Goal: Information Seeking & Learning: Learn about a topic

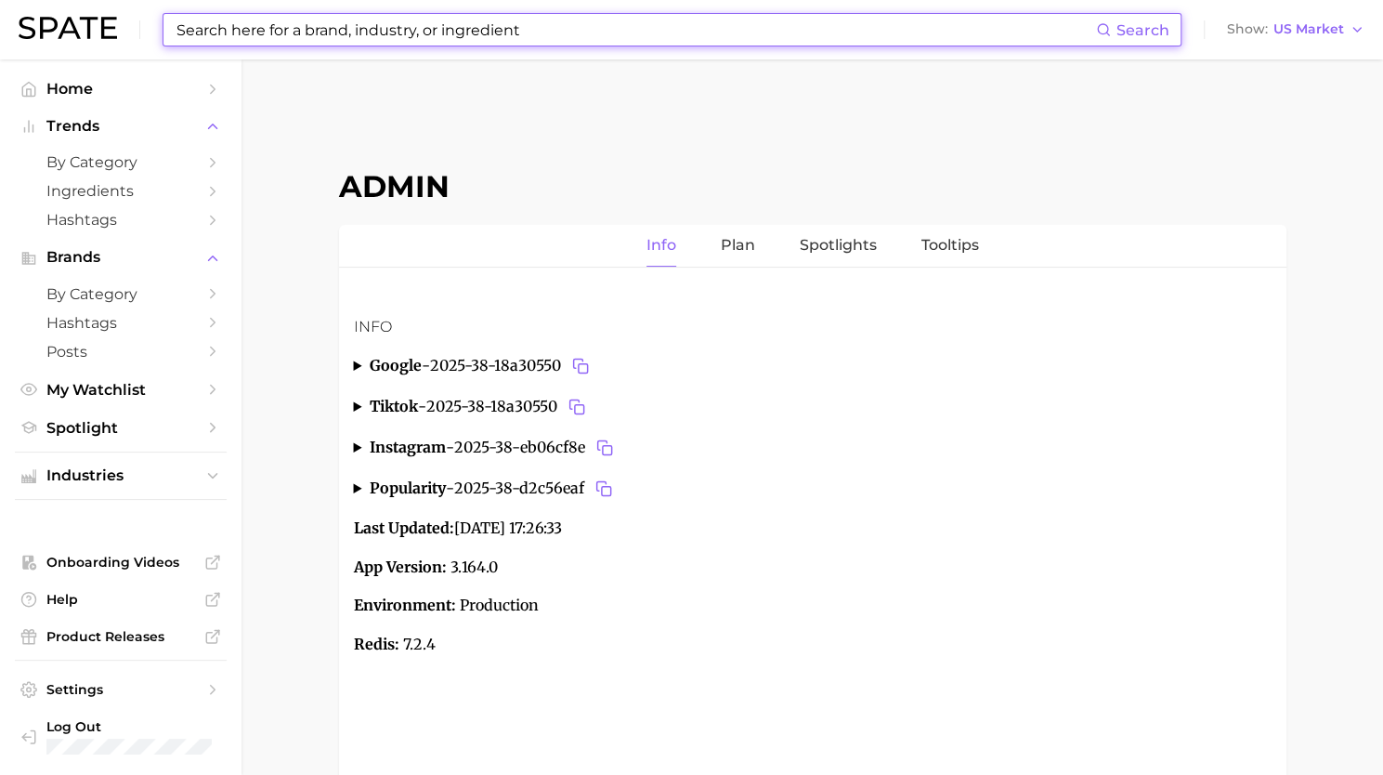
click at [584, 20] on input at bounding box center [635, 30] width 921 height 32
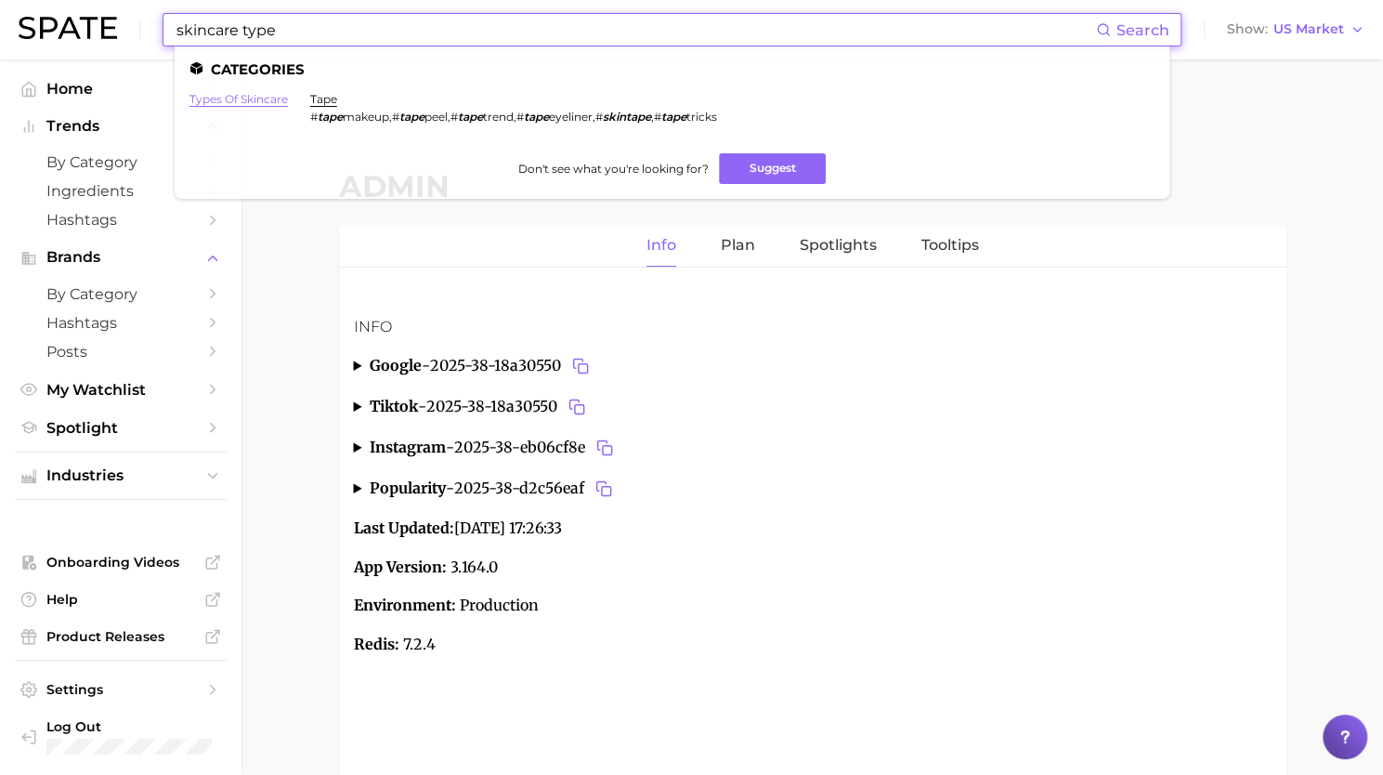
type input "skincare type"
click at [241, 103] on link "types of skincare" at bounding box center [238, 99] width 98 height 14
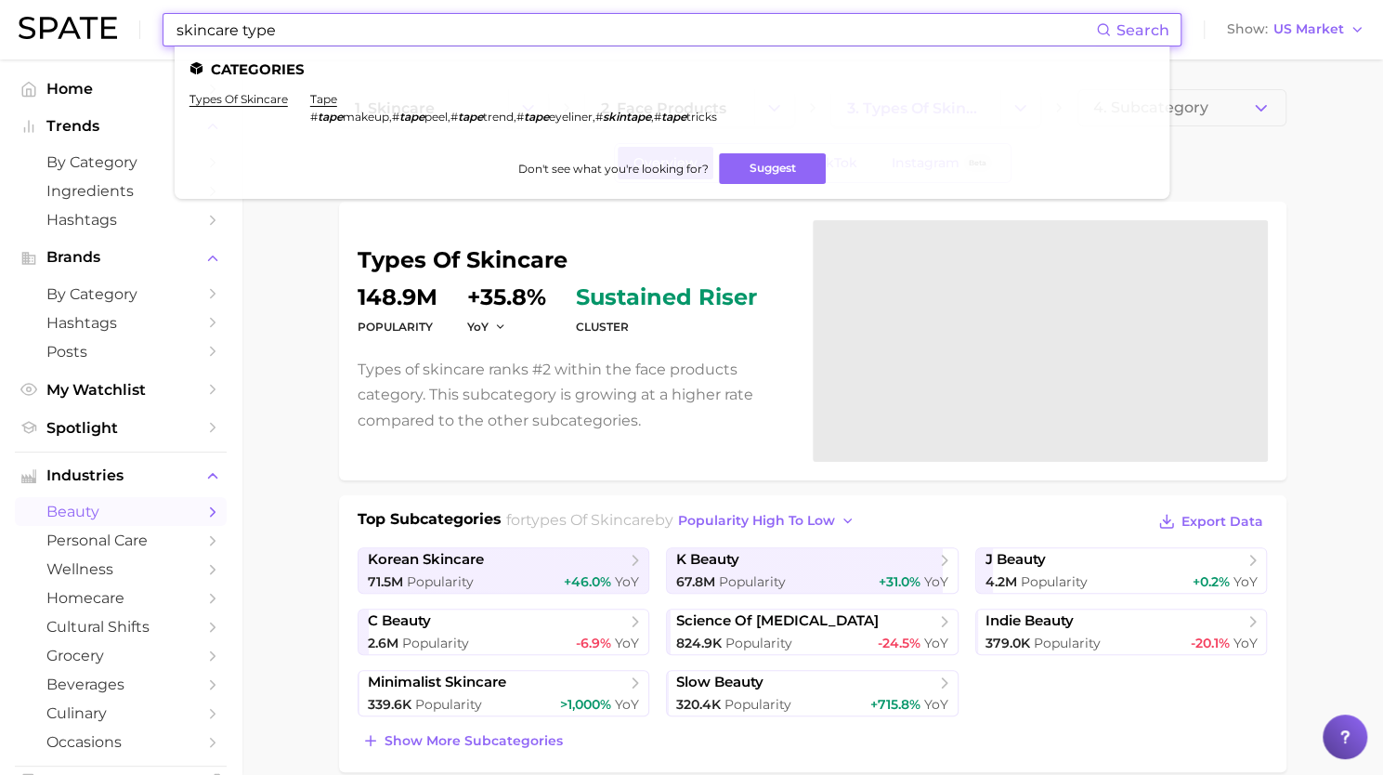
click at [790, 20] on input "skincare type" at bounding box center [635, 30] width 921 height 32
paste input "coconut fragranc"
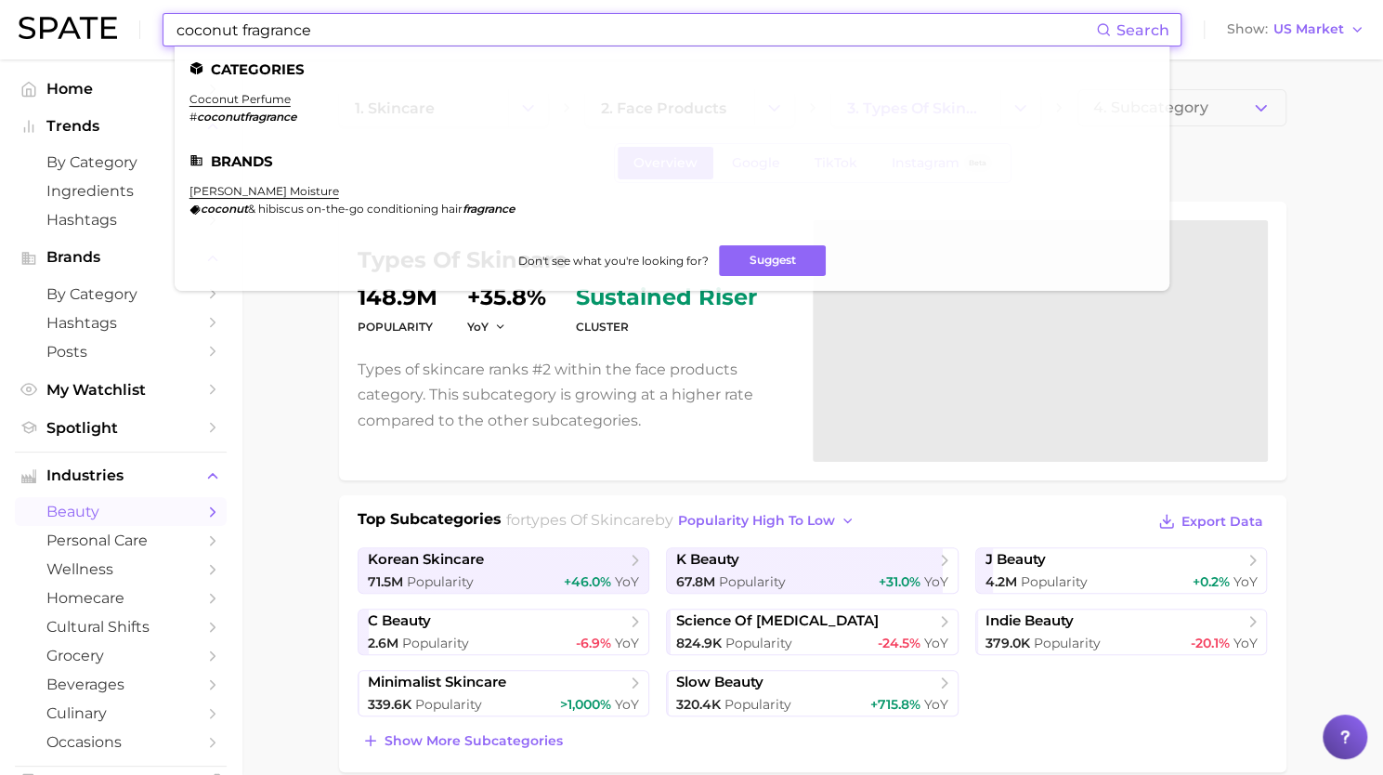
click at [445, 33] on input "coconut fragrance" at bounding box center [635, 30] width 921 height 32
paste input "balenciaga"
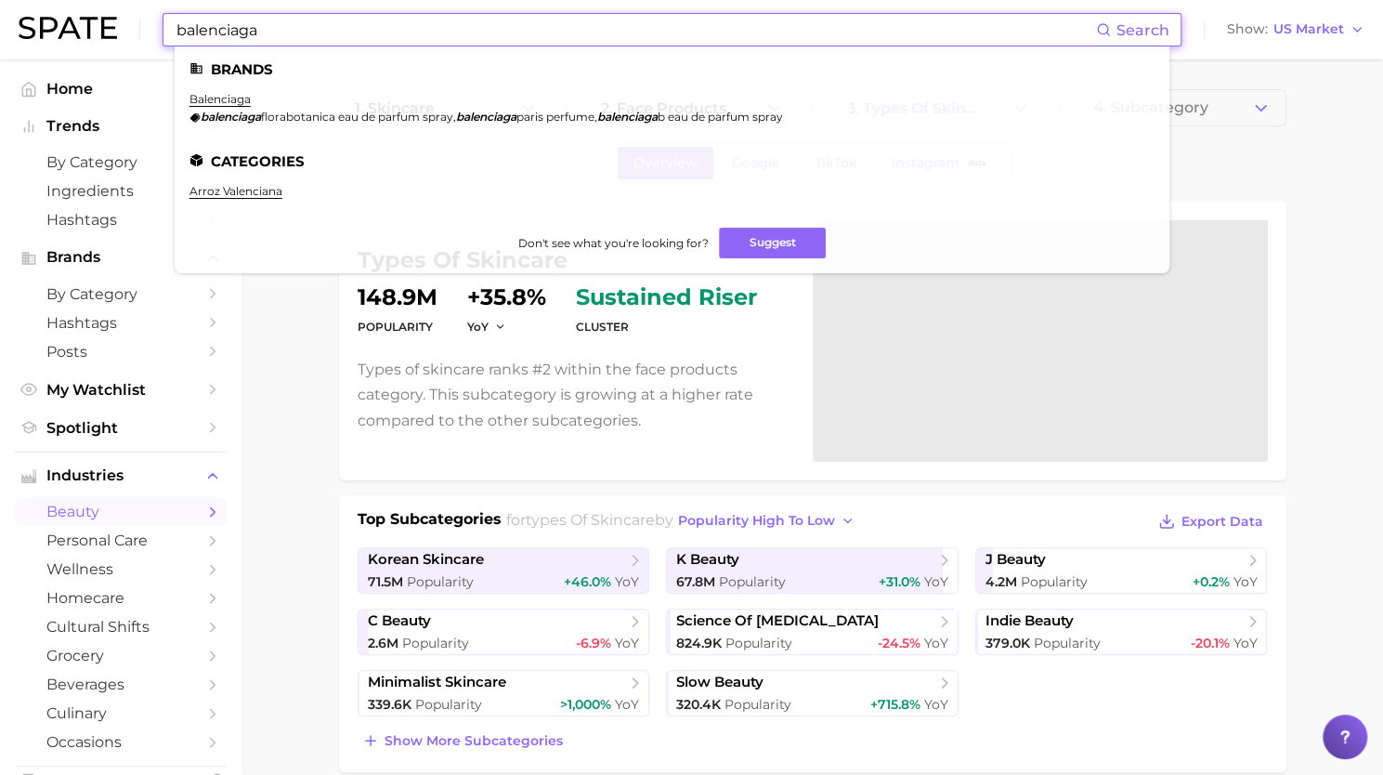
type input "balenciaga"
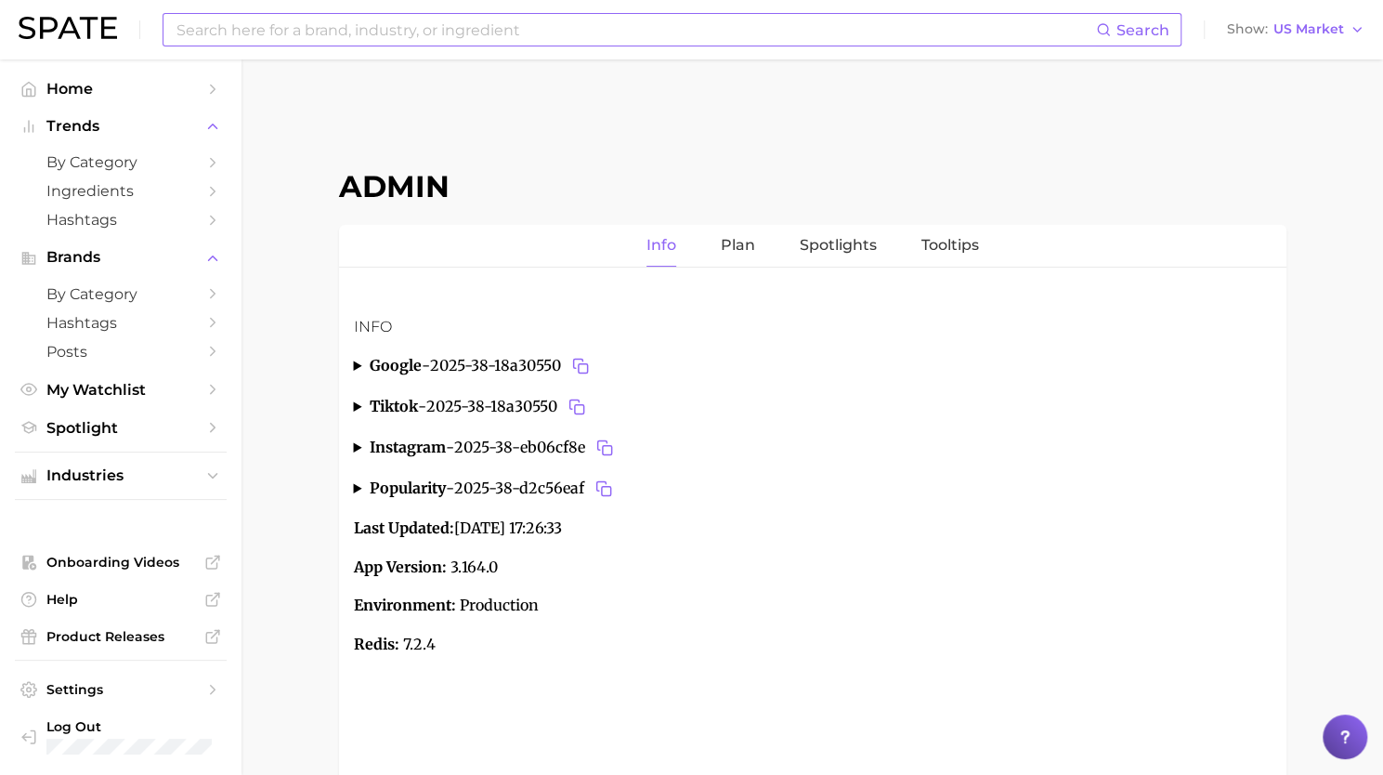
click at [292, 31] on input at bounding box center [635, 30] width 921 height 32
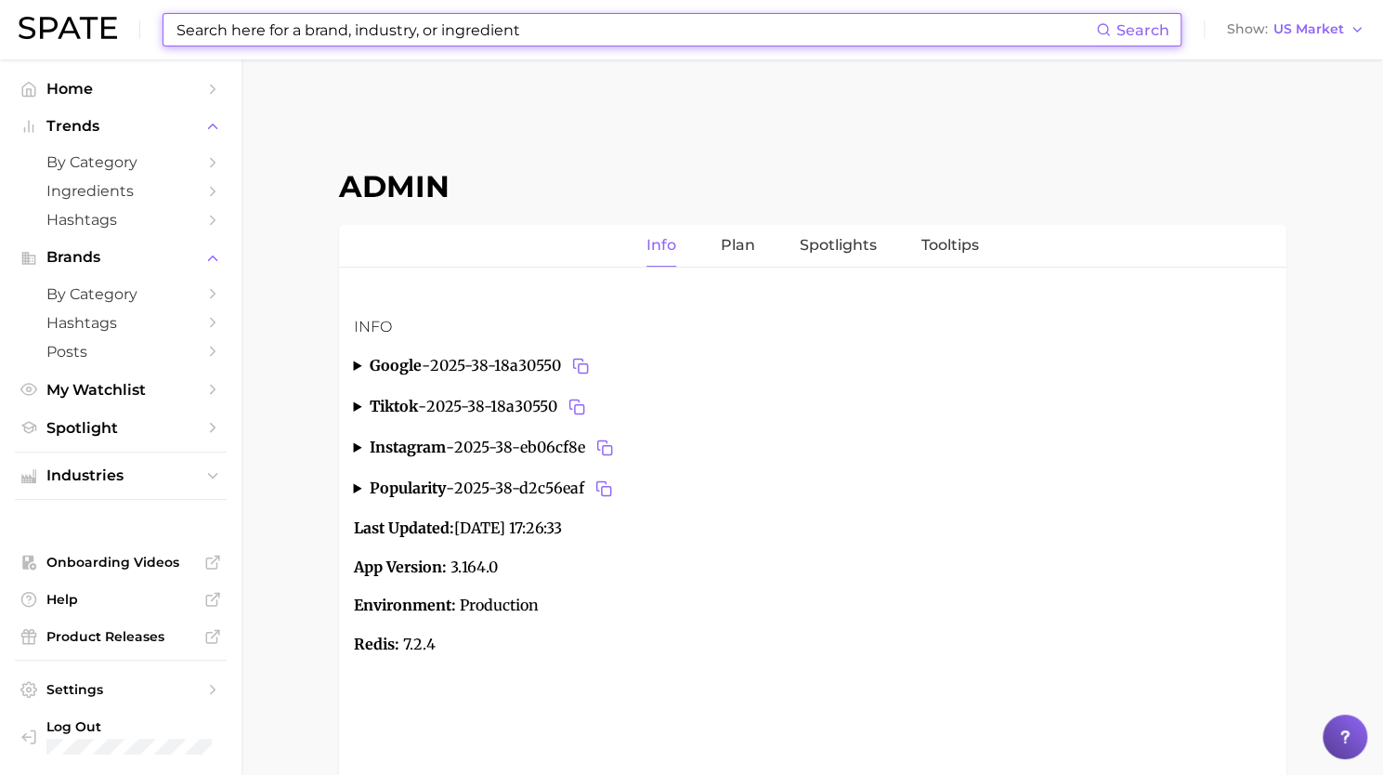
paste input "caffeine"
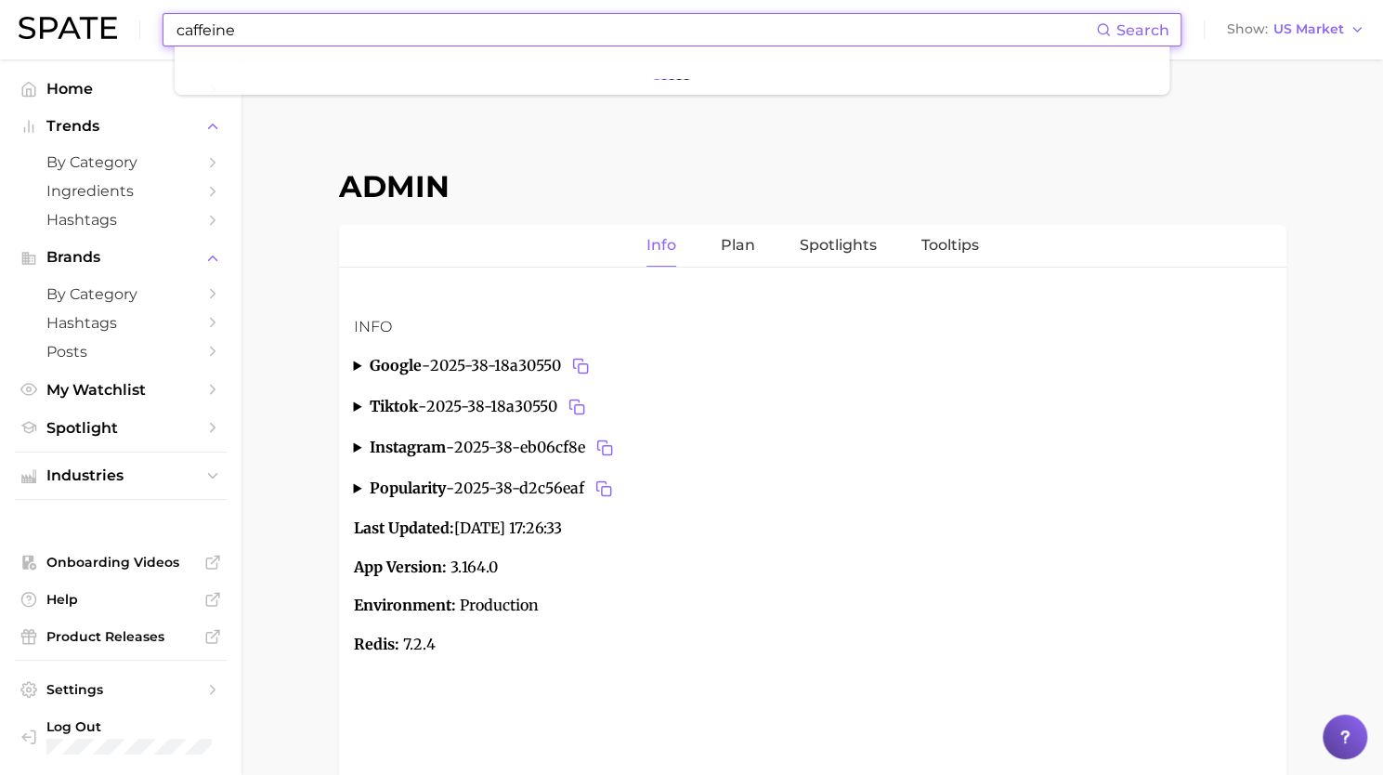
type input "caffeine"
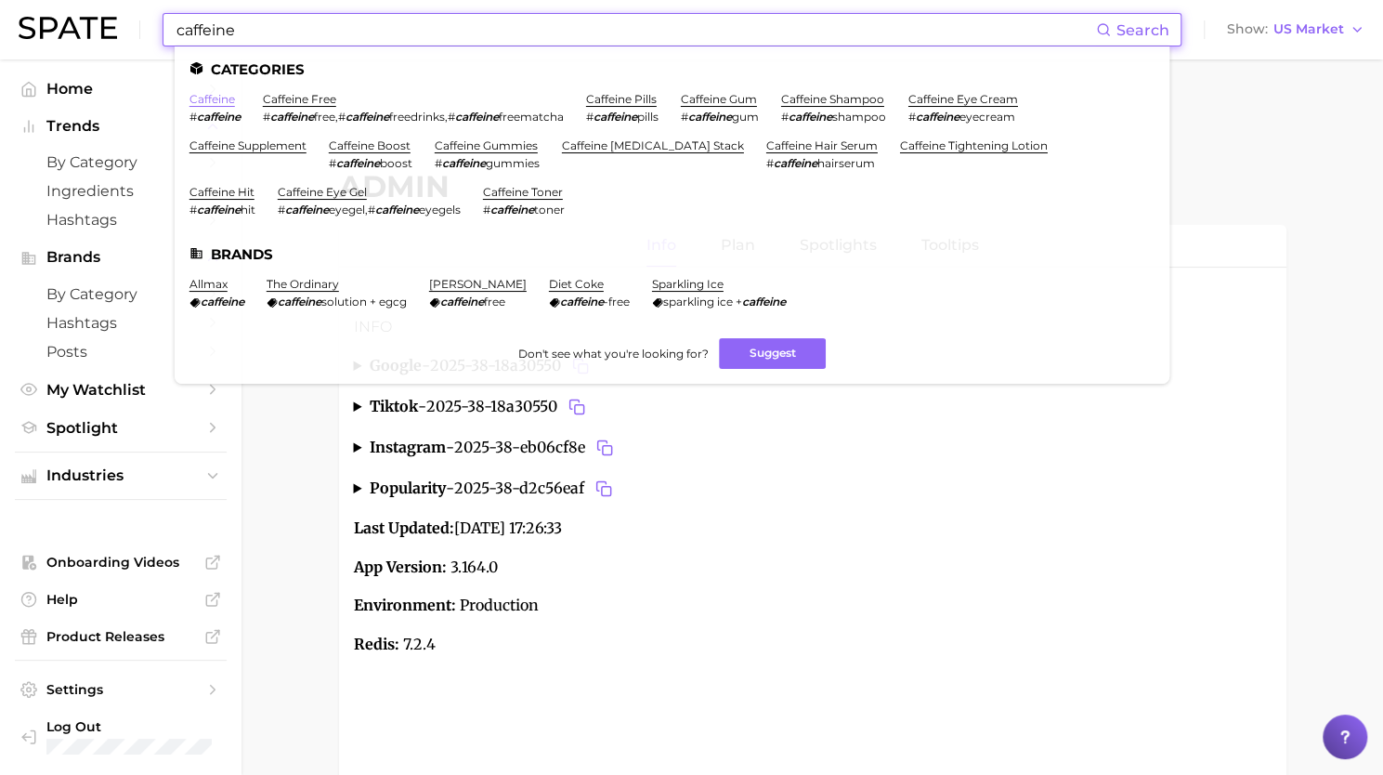
click at [214, 101] on link "caffeine" at bounding box center [212, 99] width 46 height 14
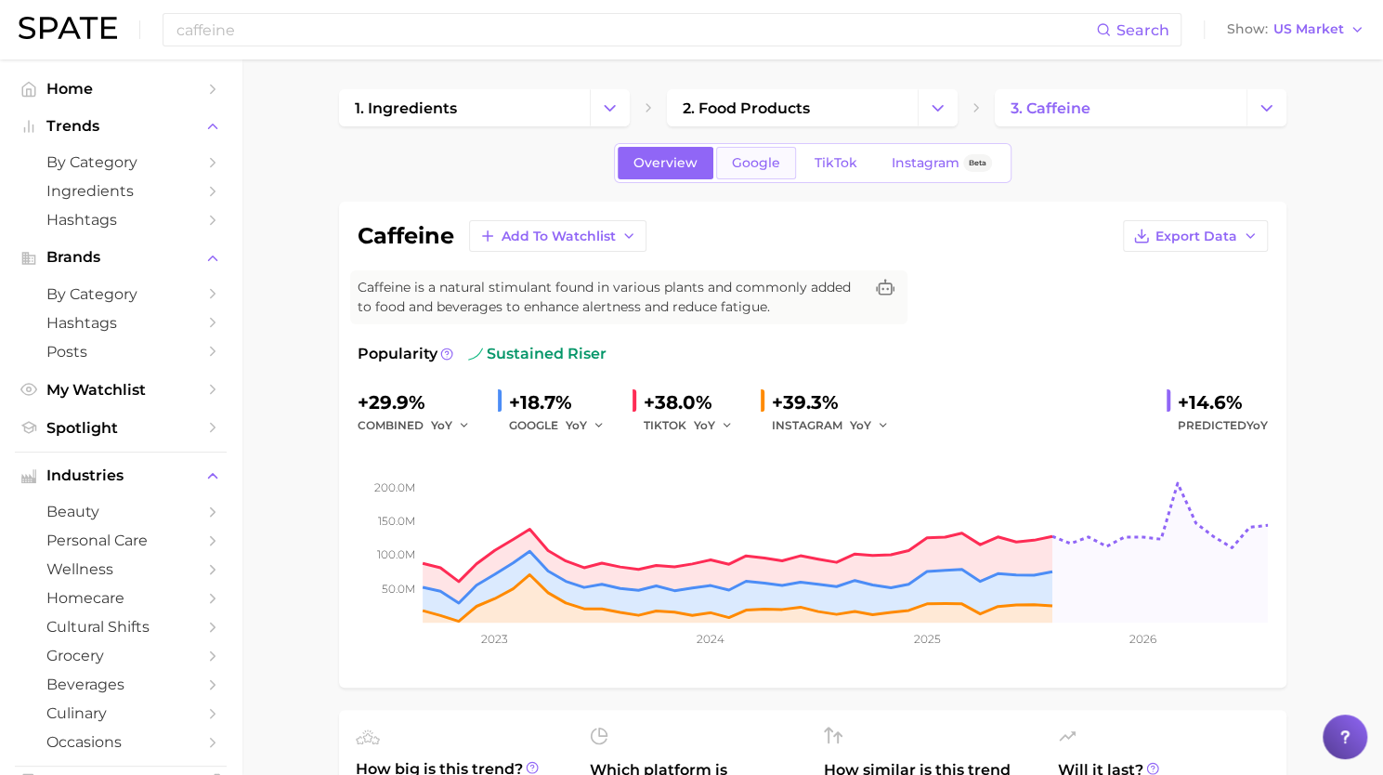
click at [764, 163] on span "Google" at bounding box center [756, 163] width 48 height 16
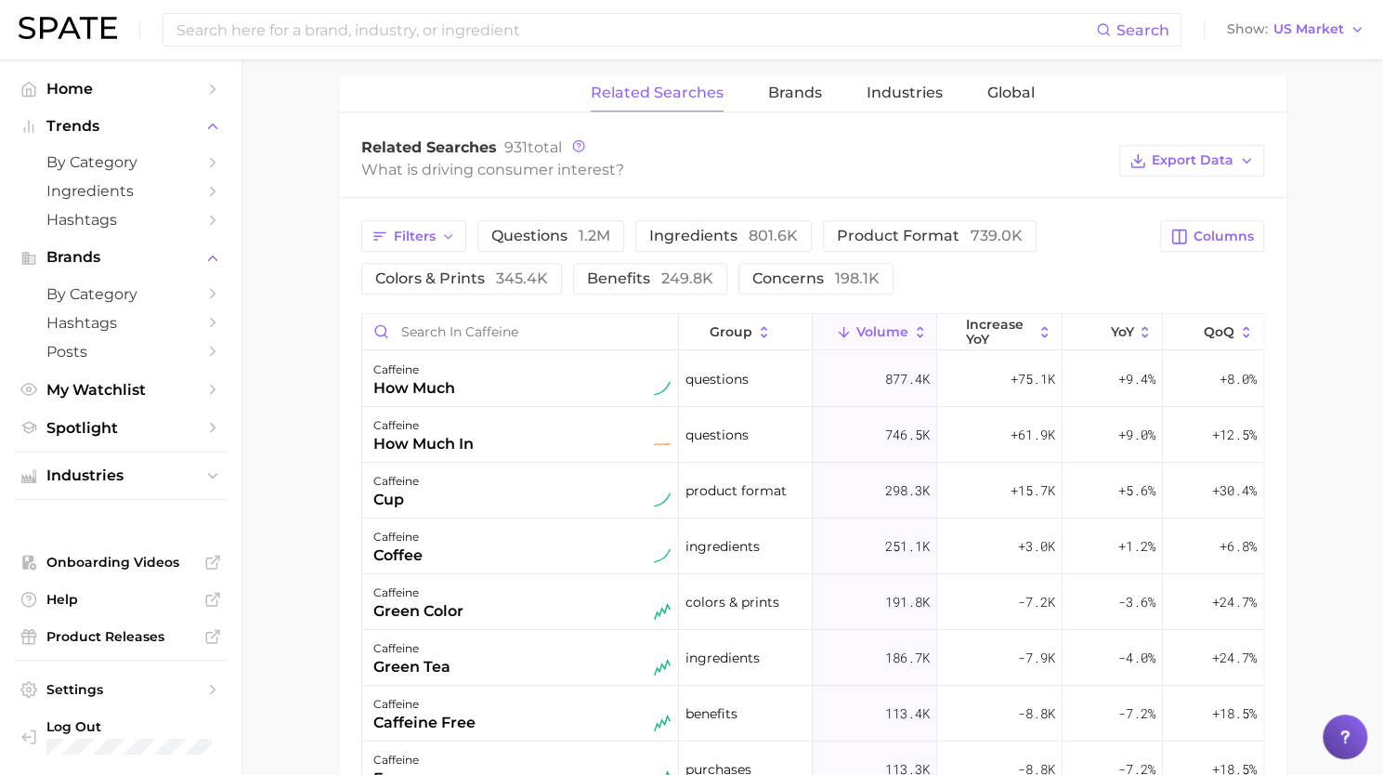
scroll to position [910, 0]
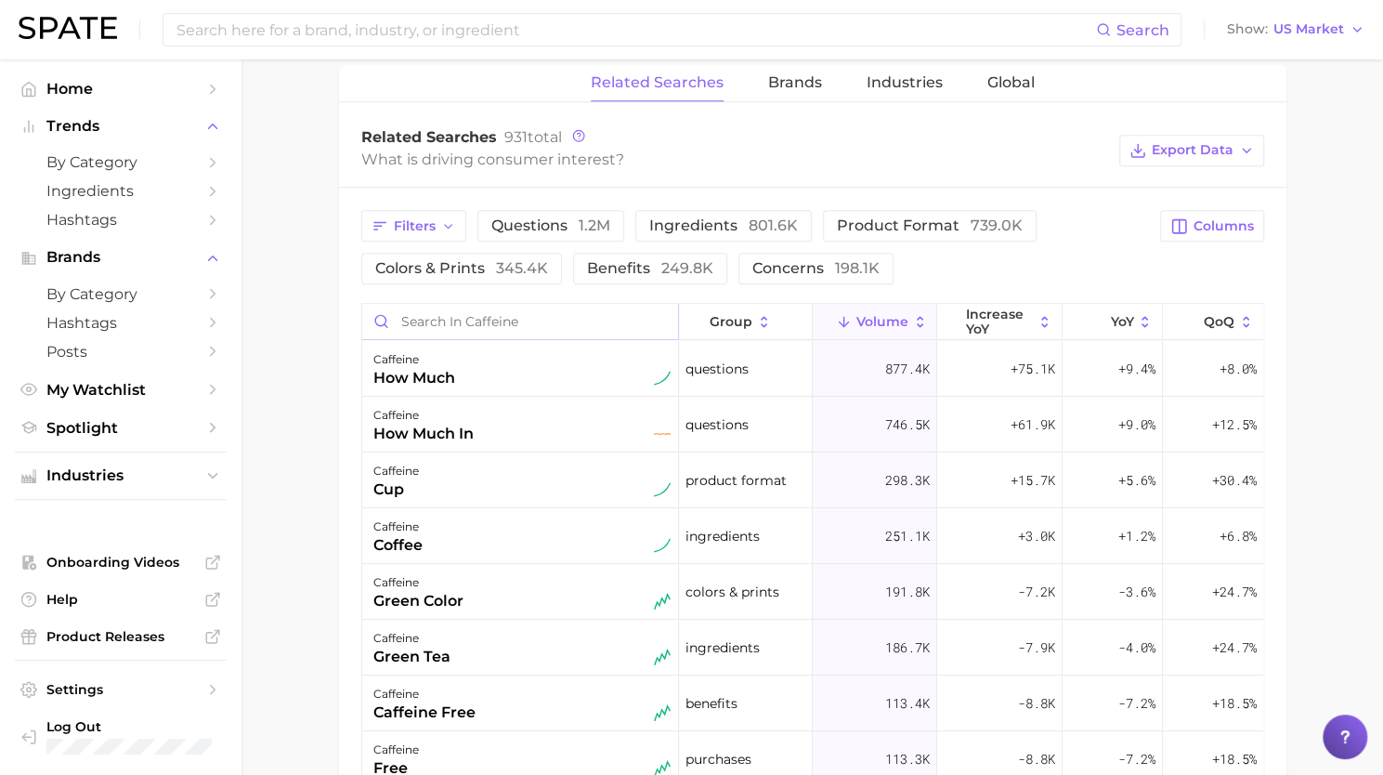
click at [501, 330] on input "Search in caffeine" at bounding box center [520, 321] width 316 height 35
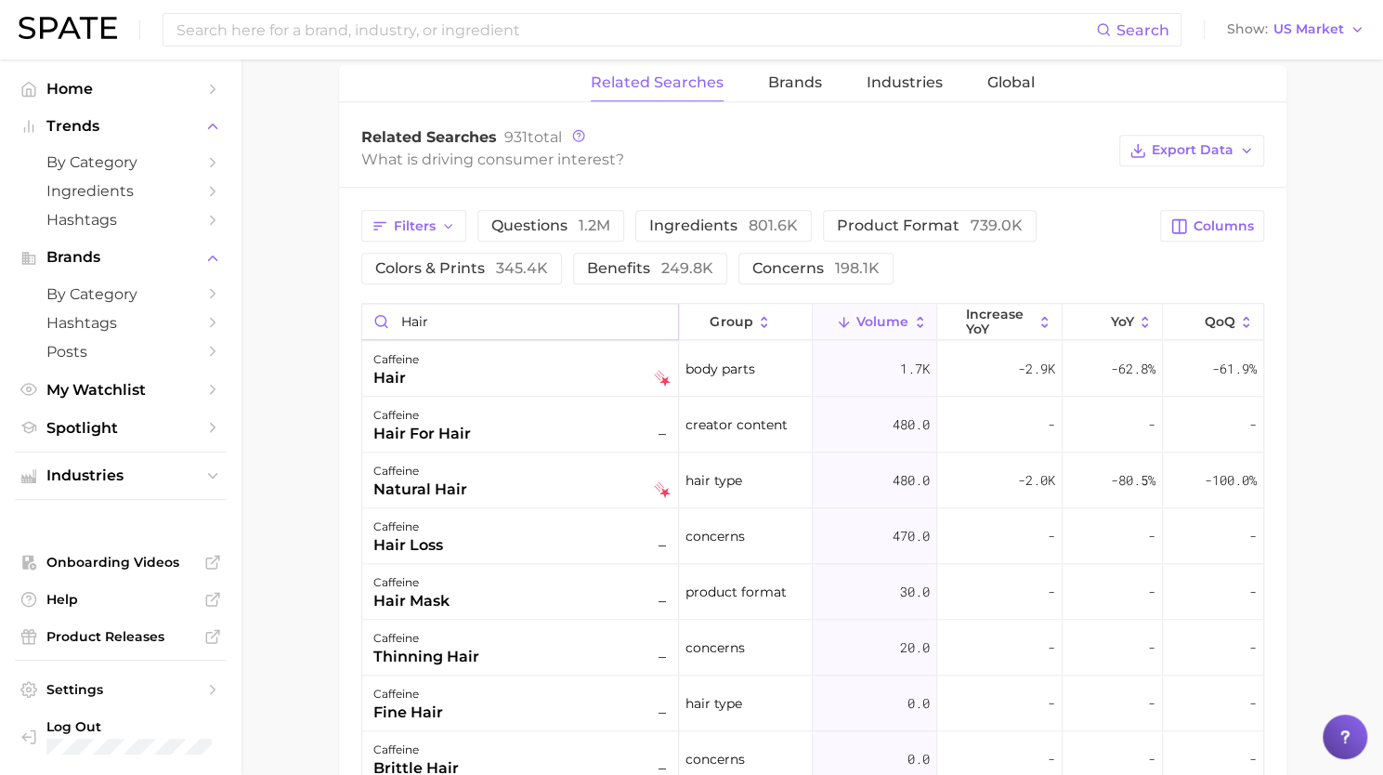
type input "hair"
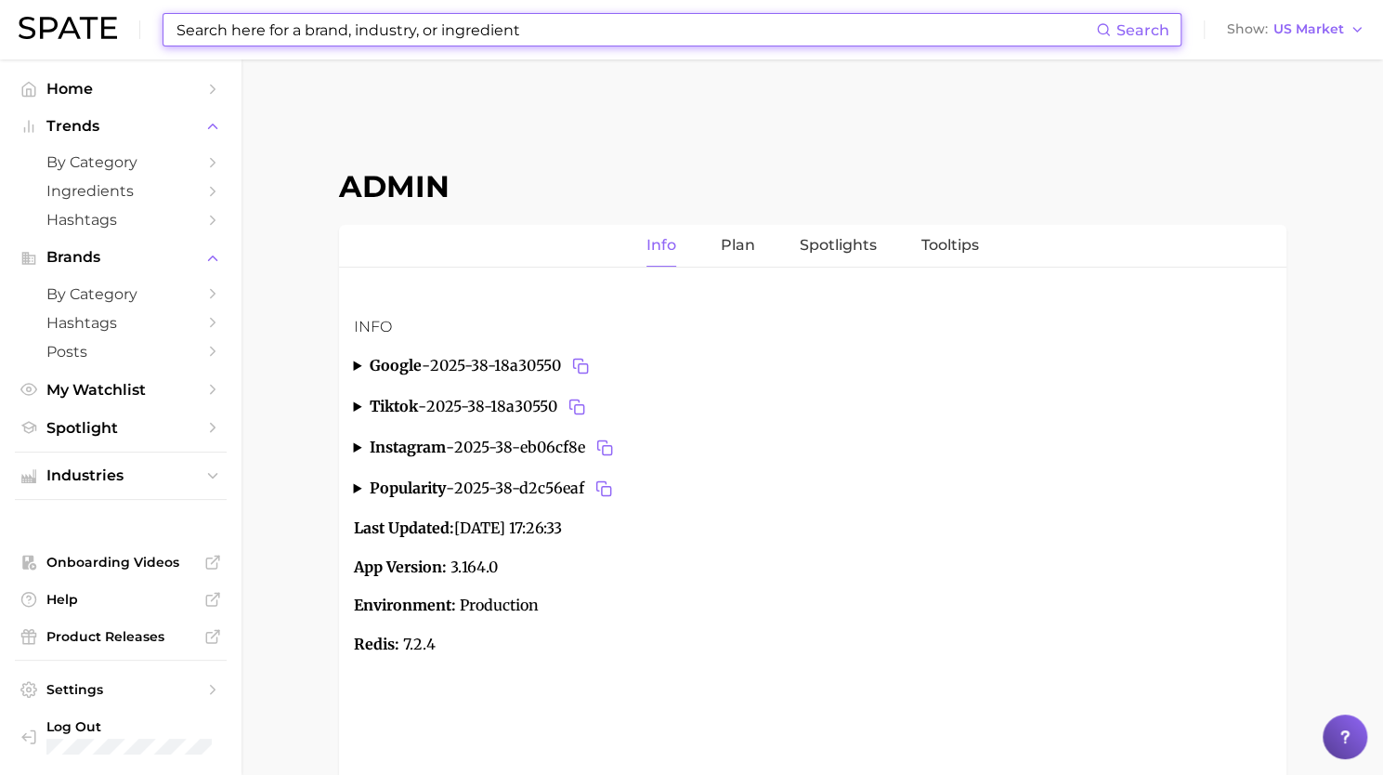
click at [817, 29] on input at bounding box center [635, 30] width 921 height 32
paste input "all day hold"
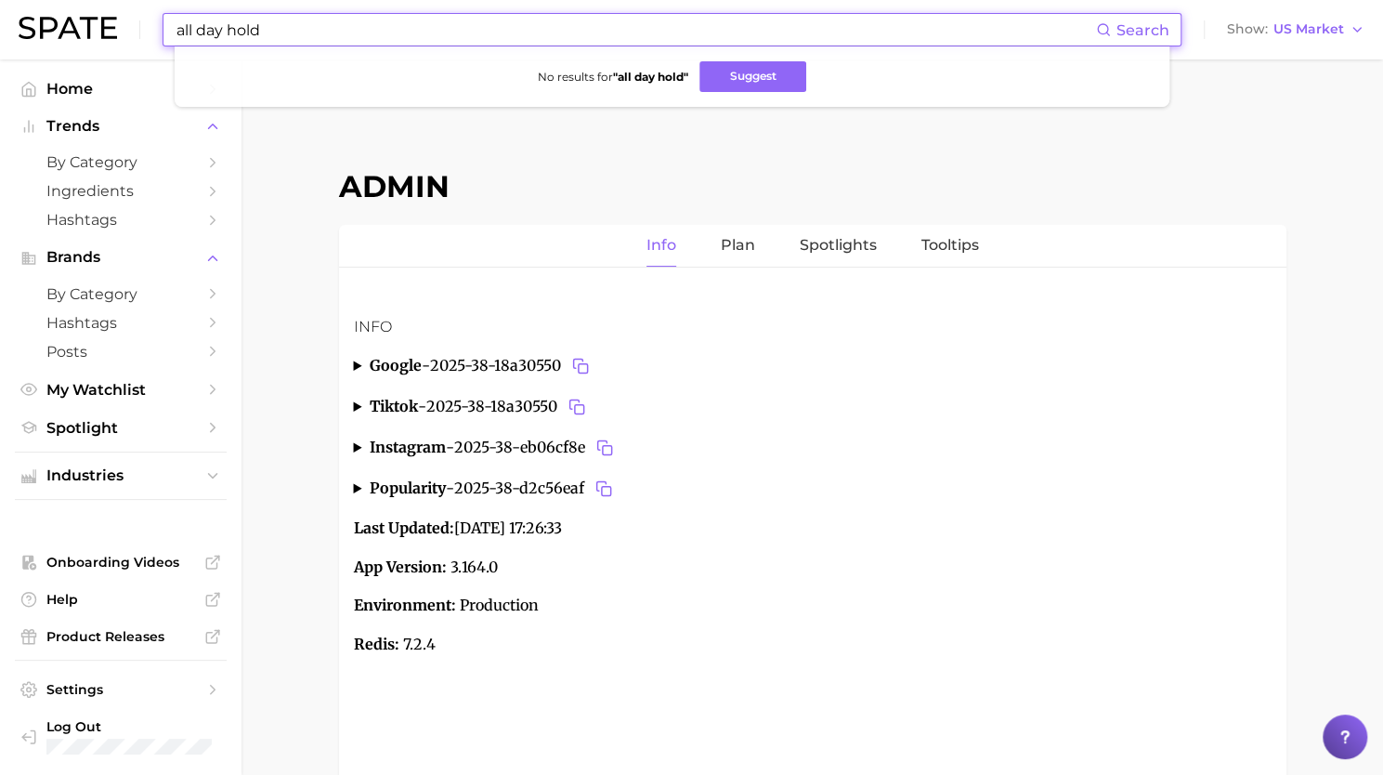
type input "all day hold"
